Goal: Transaction & Acquisition: Purchase product/service

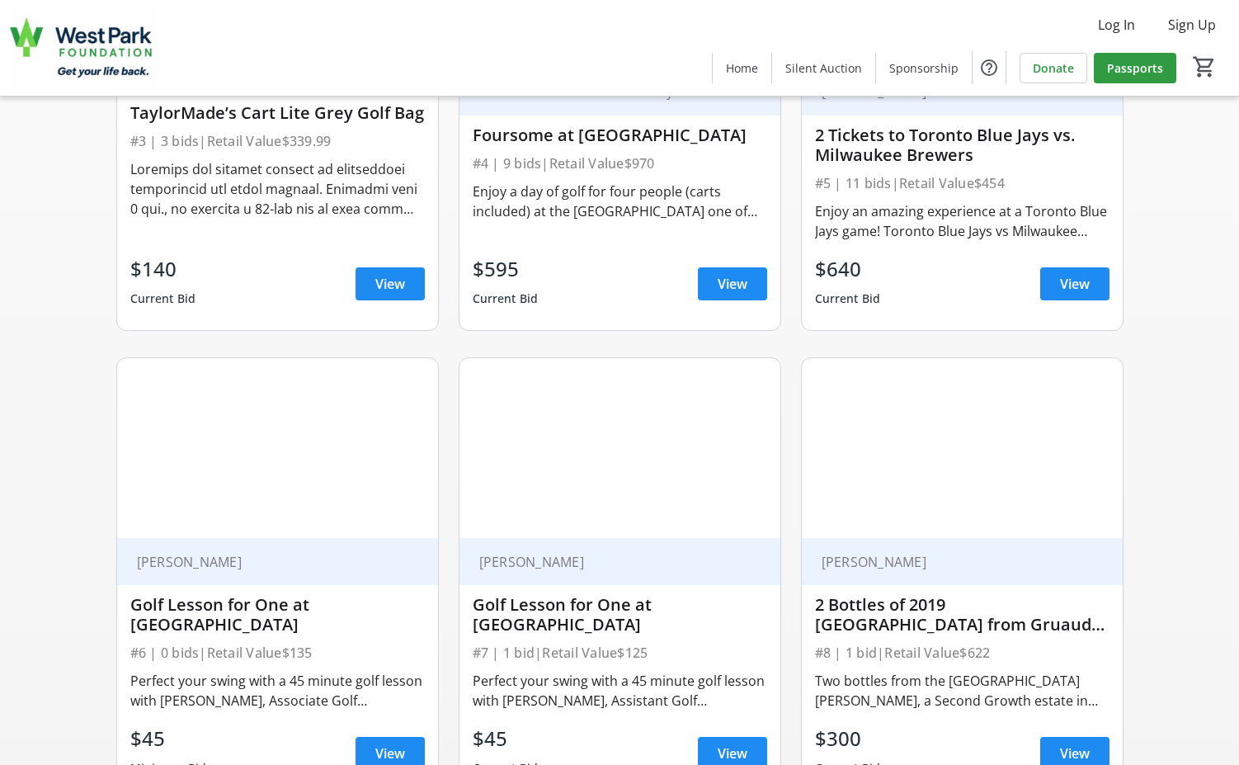
scroll to position [1073, 0]
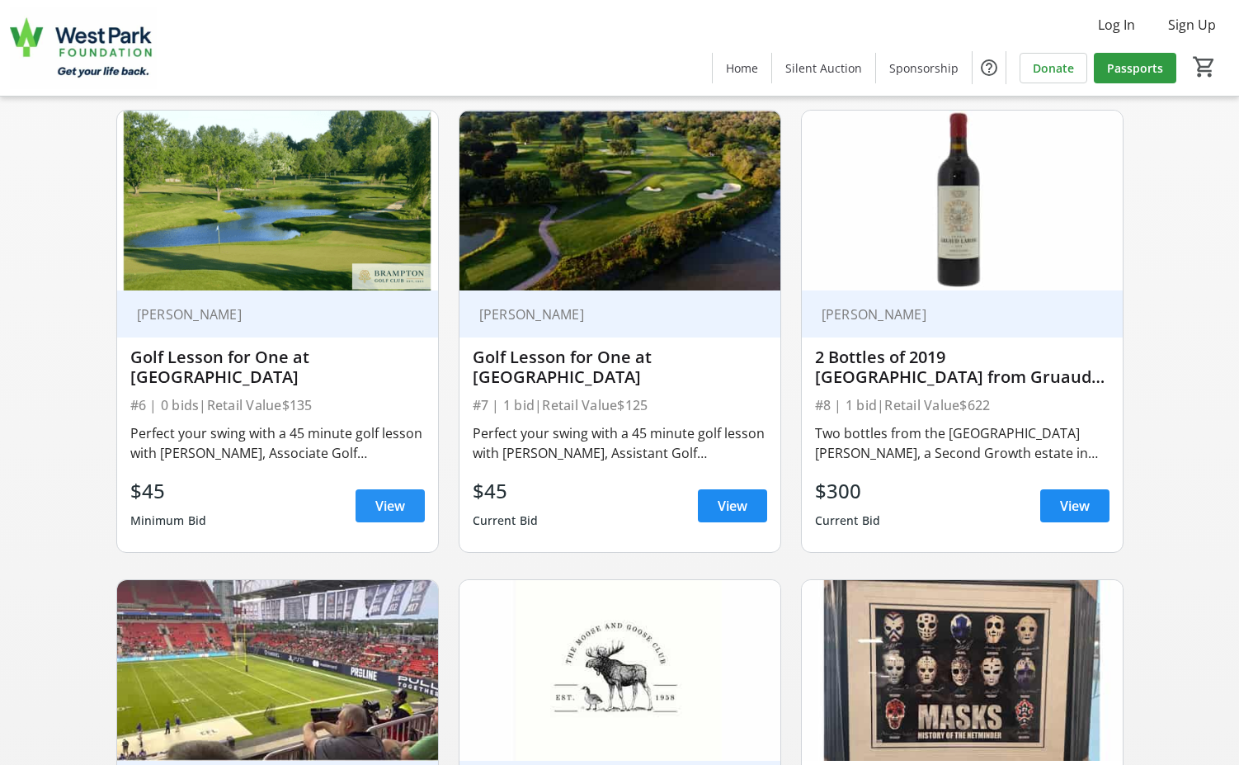
drag, startPoint x: 379, startPoint y: 505, endPoint x: 388, endPoint y: 512, distance: 11.7
click at [379, 505] on span "View" at bounding box center [390, 506] width 30 height 20
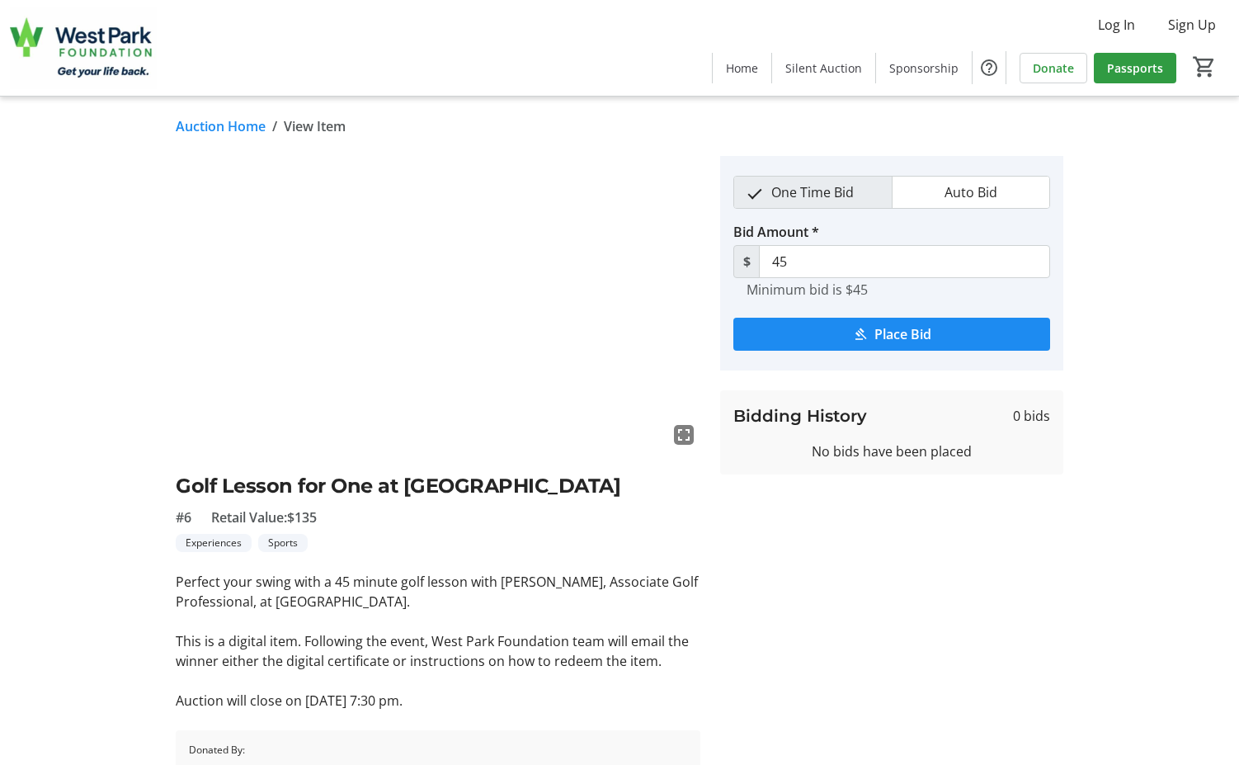
scroll to position [91, 0]
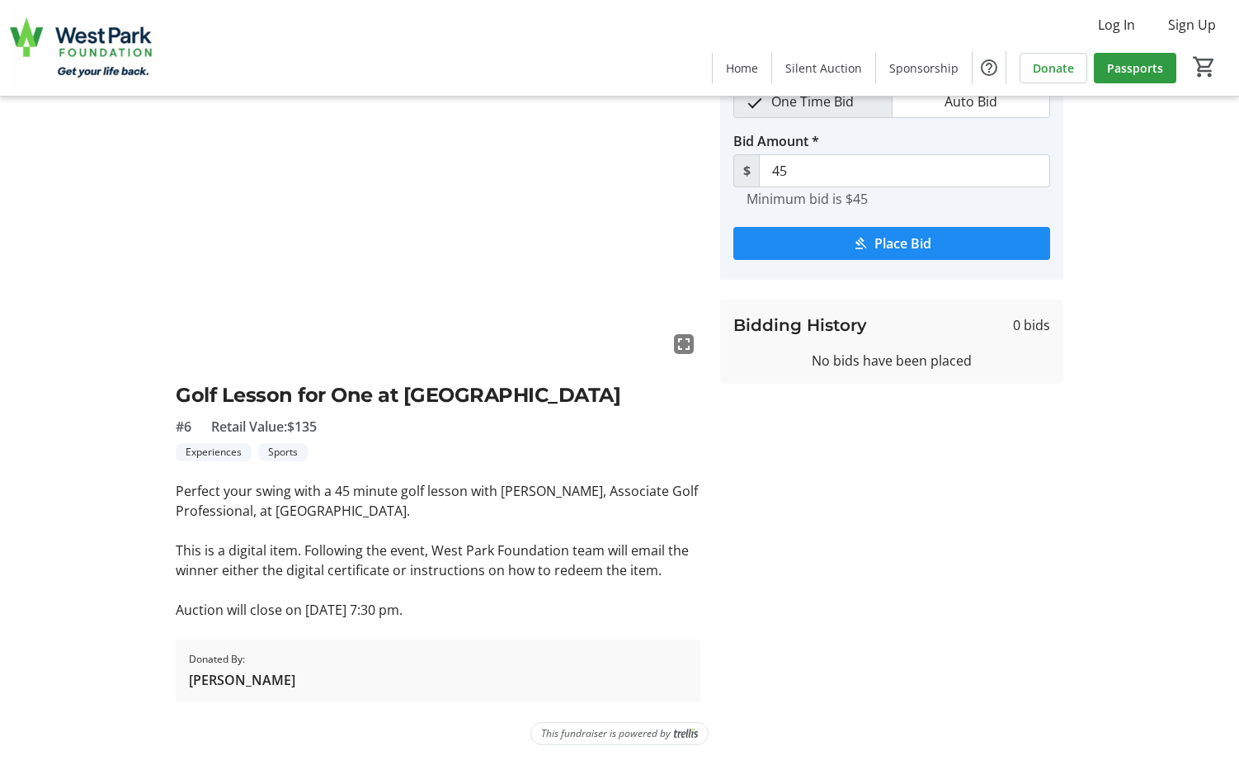
scroll to position [1073, 0]
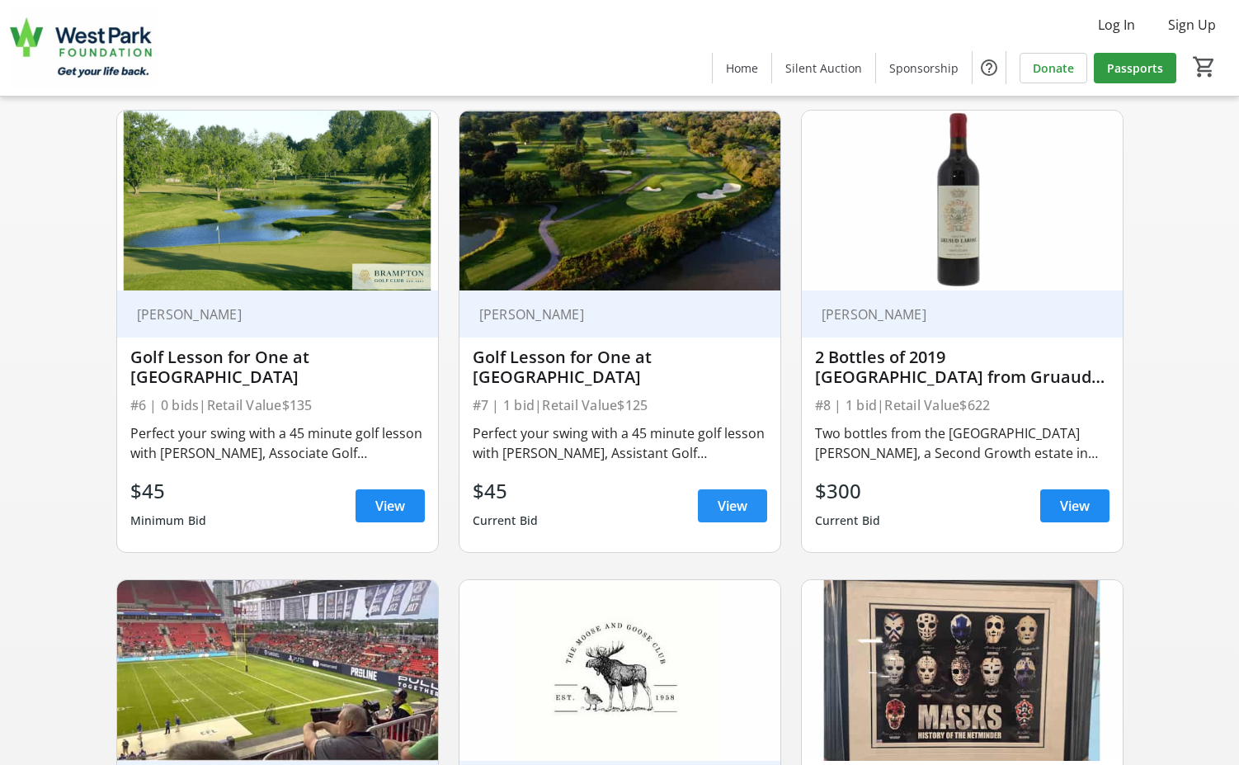
click at [722, 512] on span "View" at bounding box center [733, 506] width 30 height 20
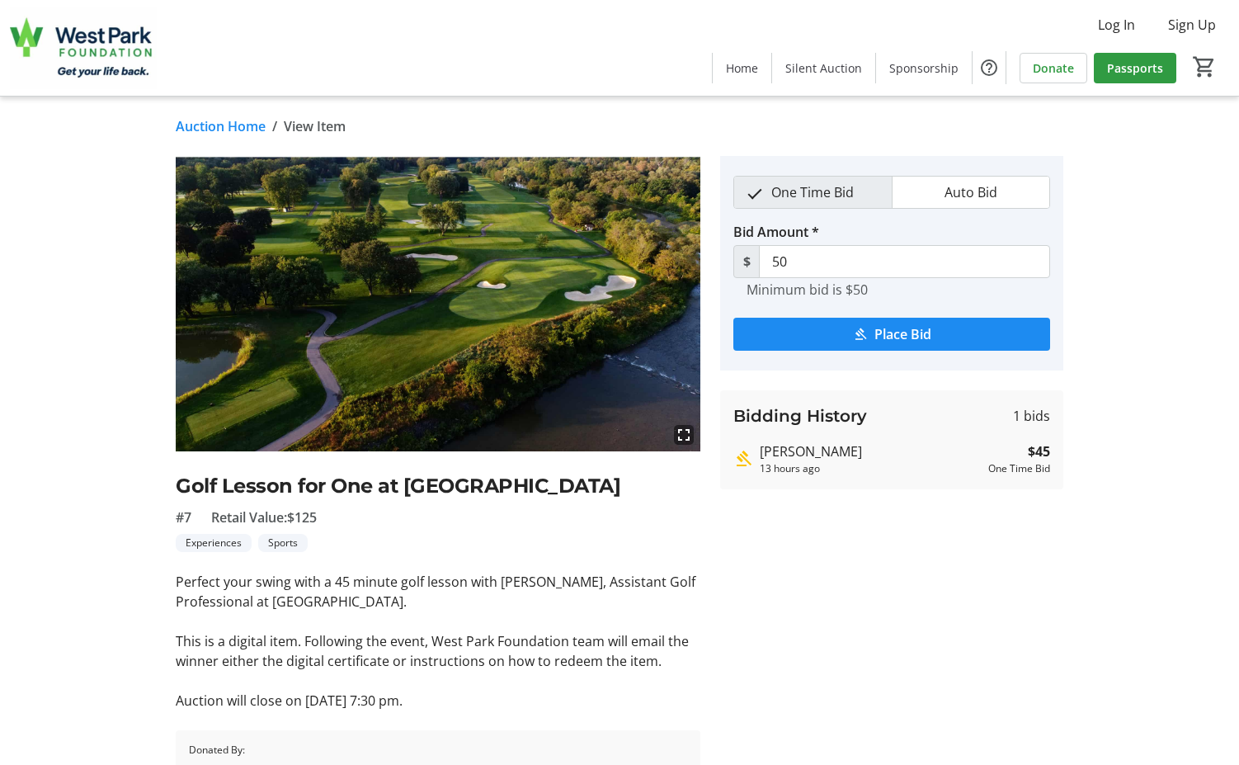
scroll to position [1073, 0]
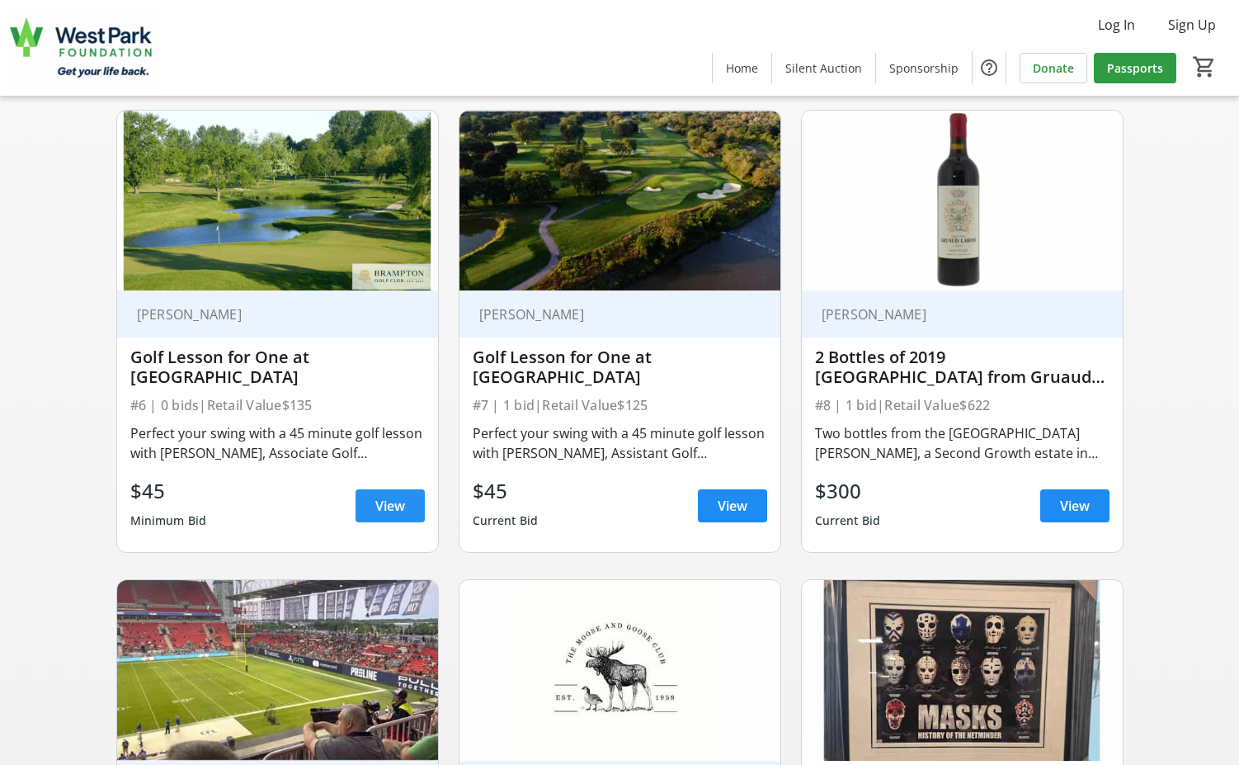
click at [377, 507] on span "View" at bounding box center [390, 506] width 30 height 20
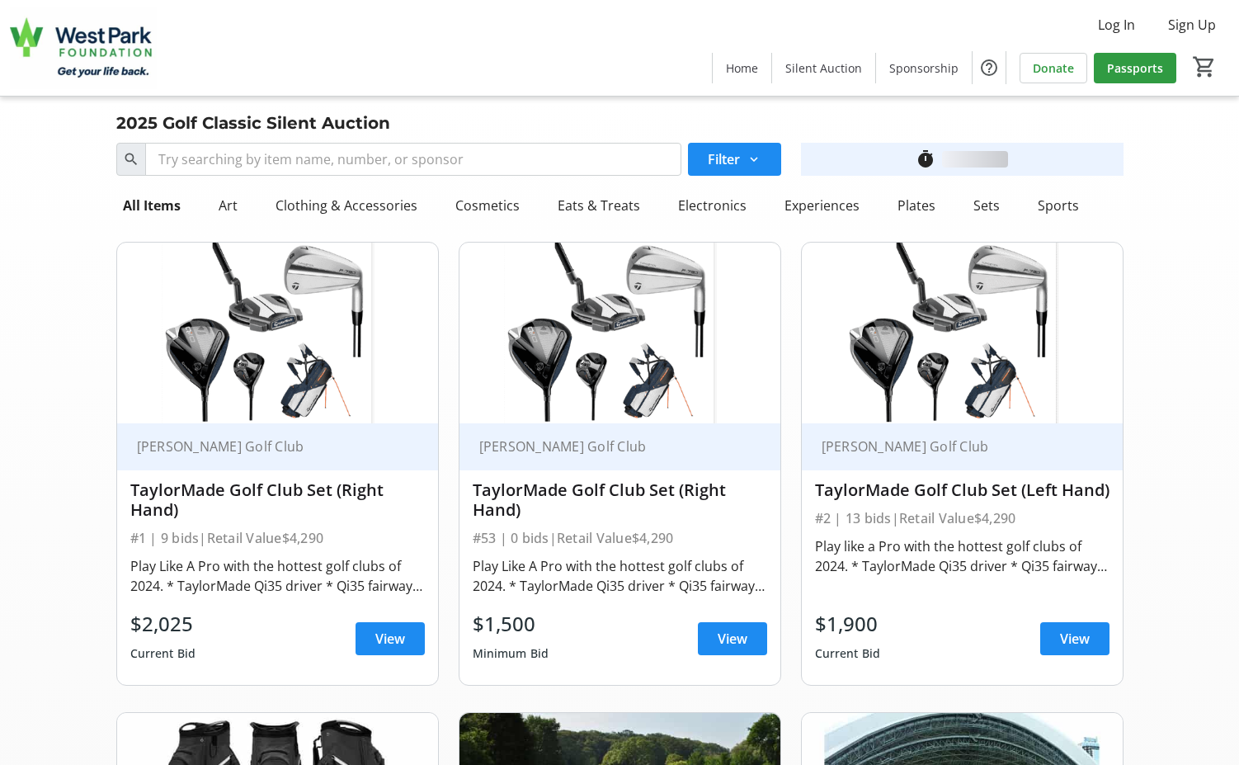
scroll to position [1073, 0]
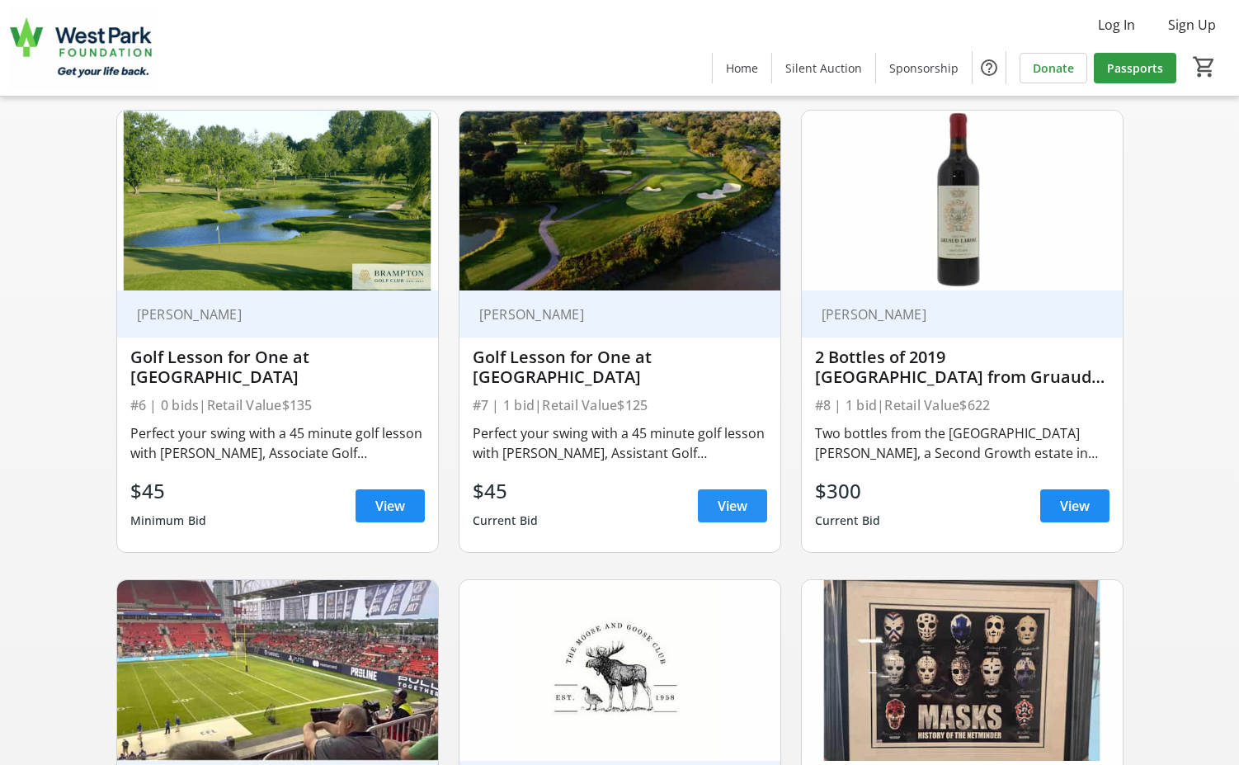
click at [720, 514] on span "View" at bounding box center [733, 506] width 30 height 20
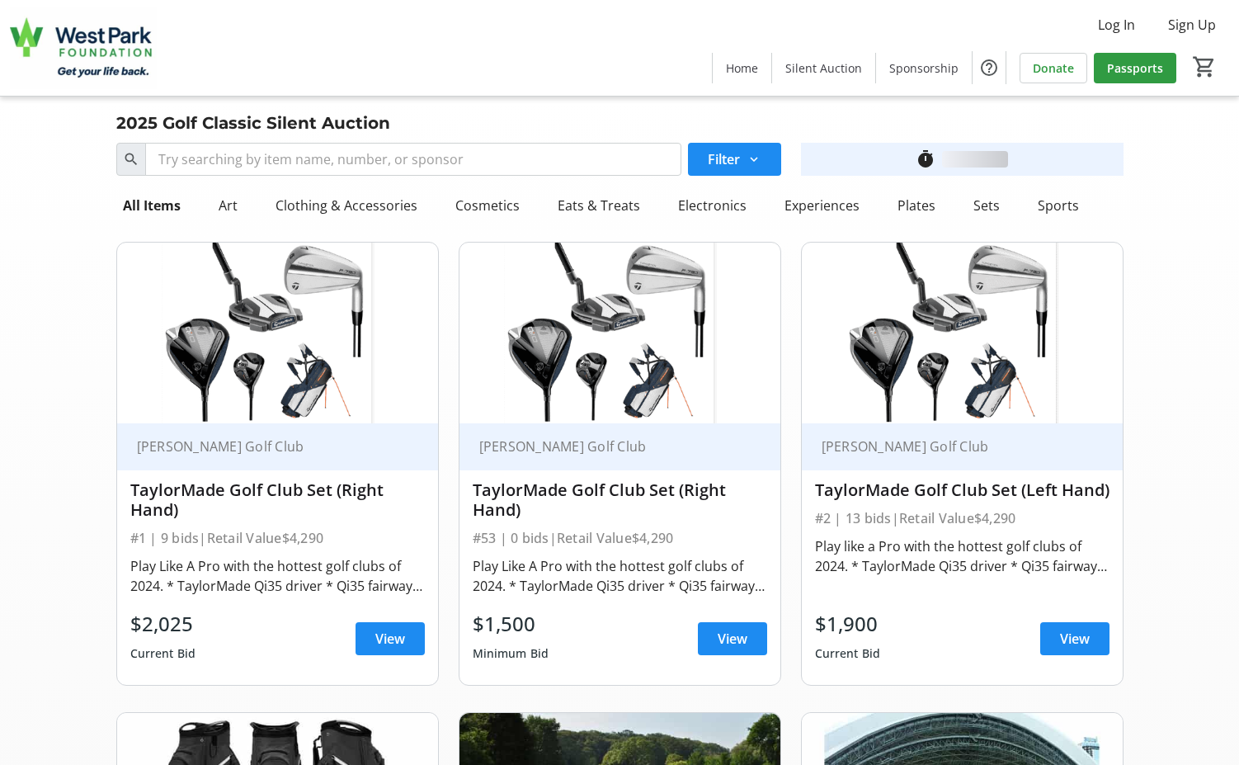
scroll to position [1073, 0]
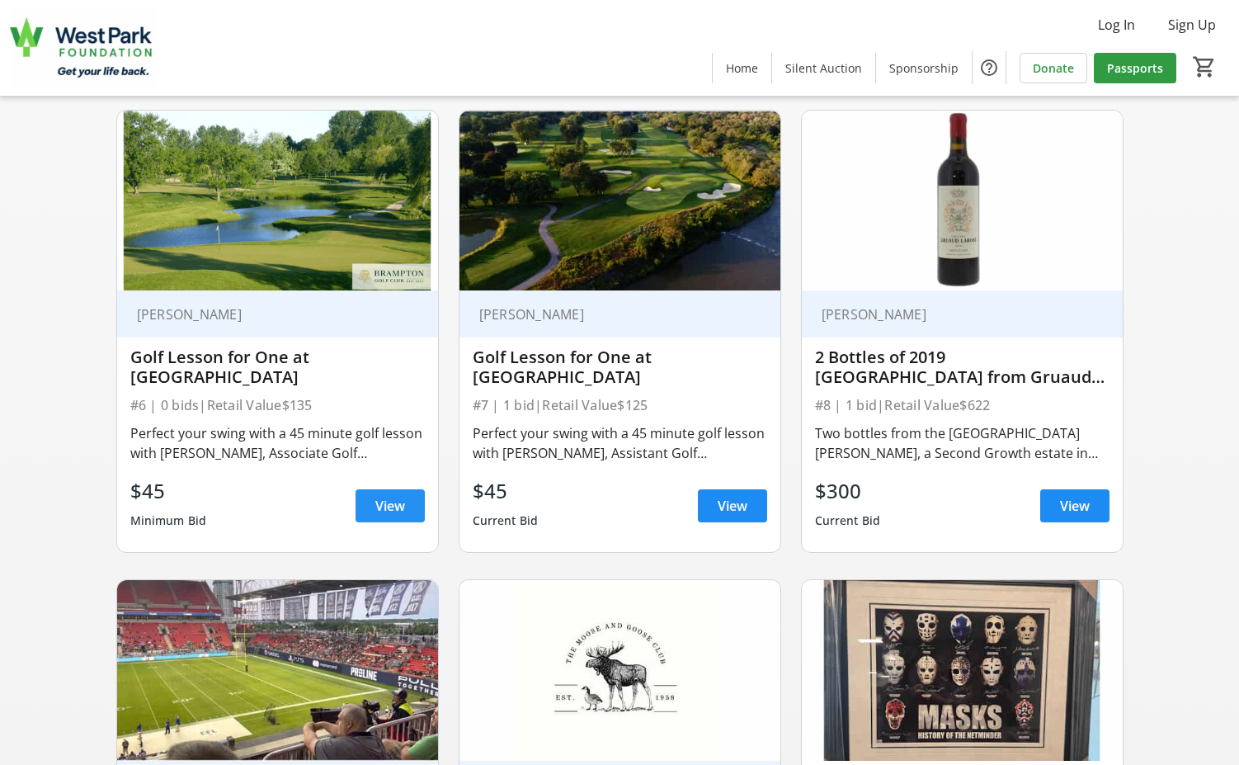
click at [389, 508] on span "View" at bounding box center [390, 506] width 30 height 20
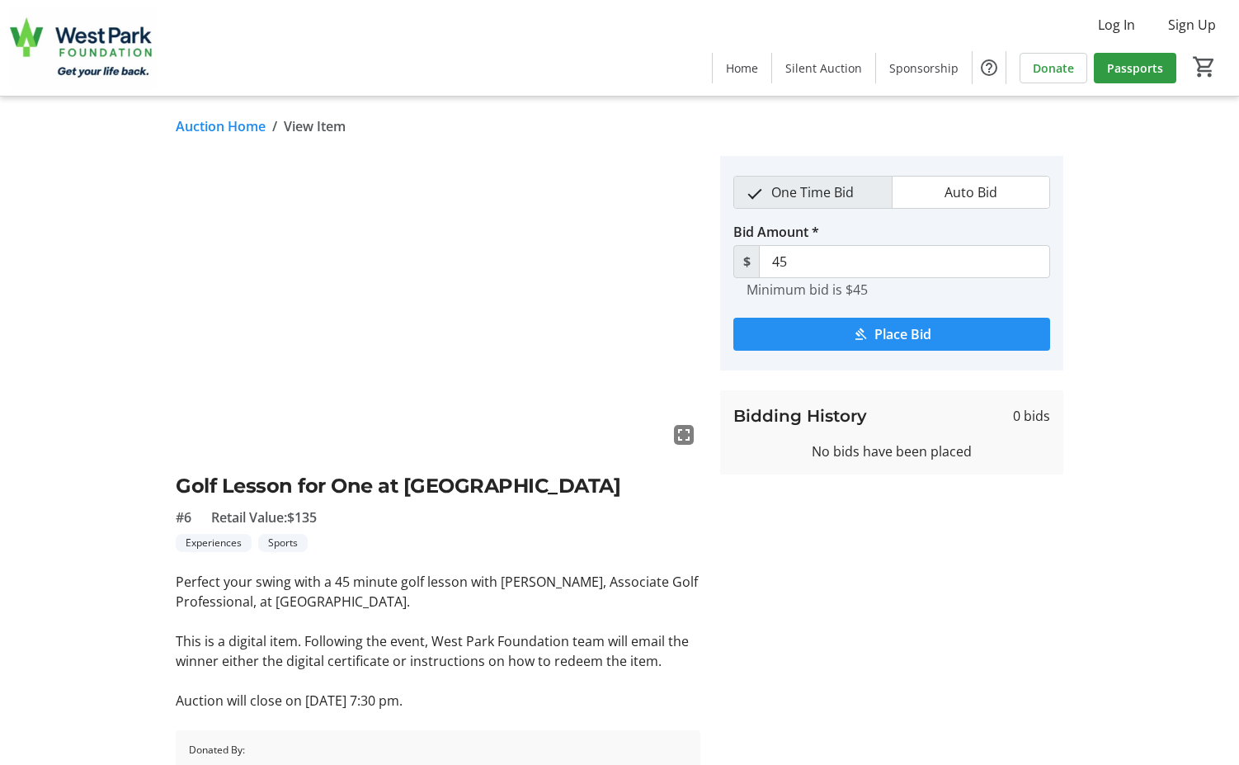
click at [893, 336] on span "Place Bid" at bounding box center [903, 334] width 57 height 20
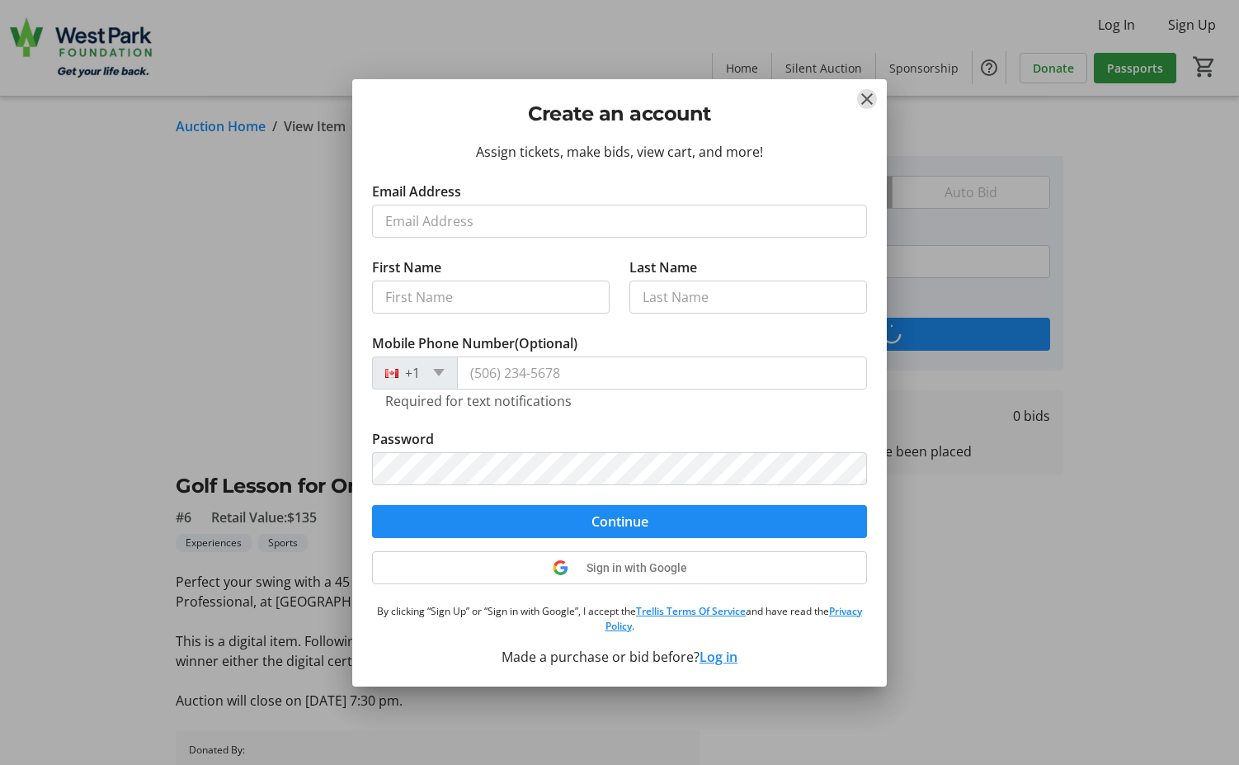
drag, startPoint x: 869, startPoint y: 96, endPoint x: 860, endPoint y: 132, distance: 37.4
click at [866, 96] on mat-icon "Close" at bounding box center [867, 99] width 20 height 20
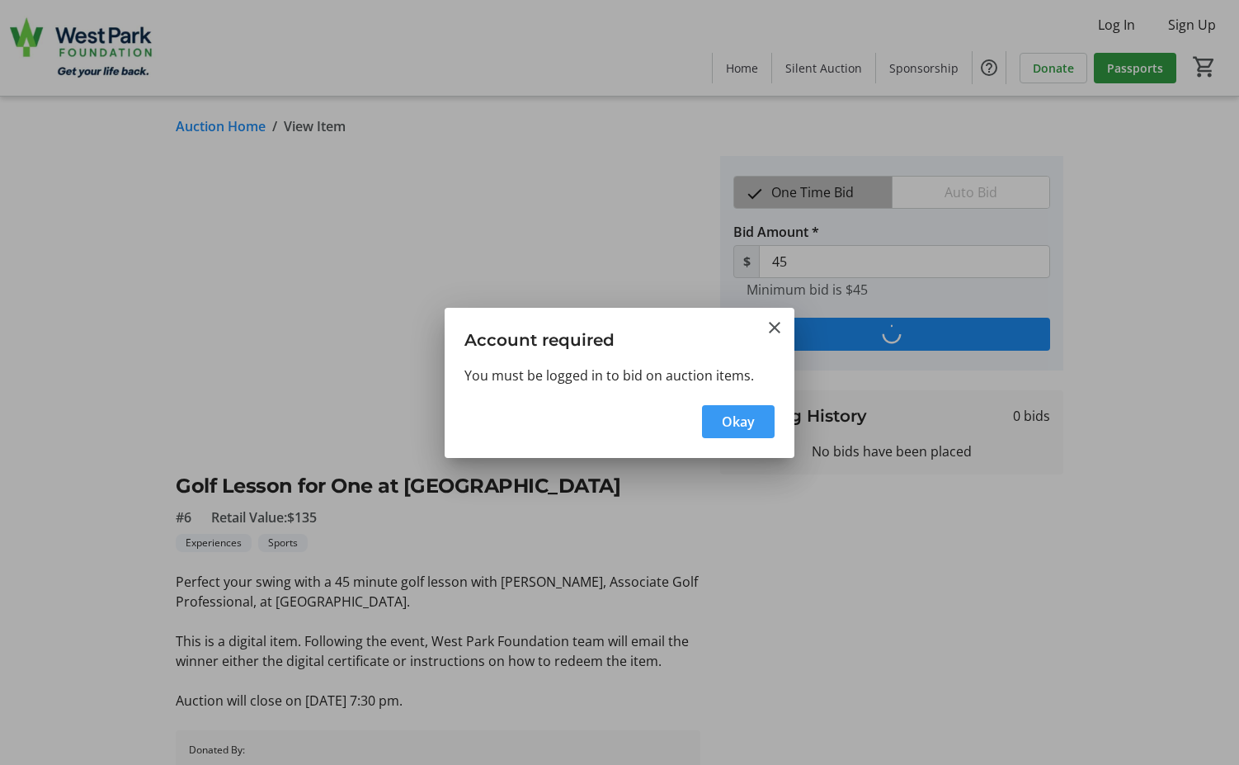
click at [748, 432] on span "button" at bounding box center [738, 422] width 73 height 40
